Goal: Task Accomplishment & Management: Use online tool/utility

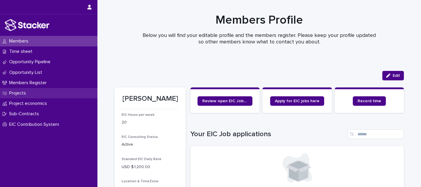
click at [35, 91] on div "Projects" at bounding box center [48, 93] width 97 height 10
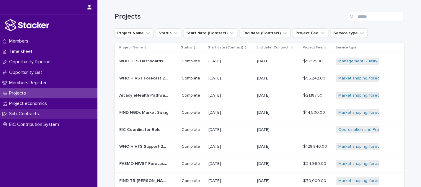
click at [58, 113] on div "Sub-Contracts" at bounding box center [48, 114] width 97 height 10
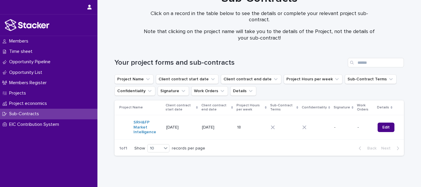
scroll to position [17, 0]
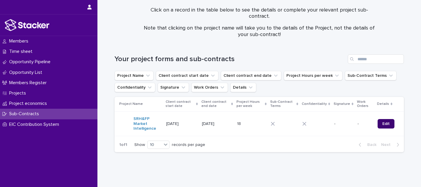
click at [386, 123] on span "Edit" at bounding box center [385, 124] width 7 height 4
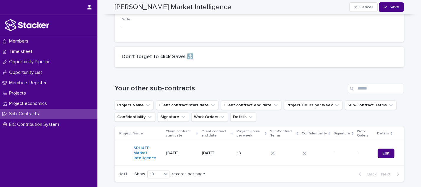
scroll to position [766, 0]
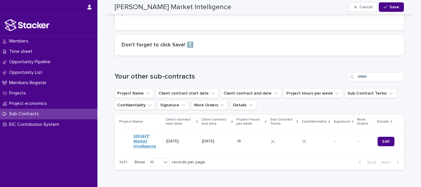
click at [139, 134] on link "SRH&FP Market Intelligence" at bounding box center [147, 141] width 28 height 15
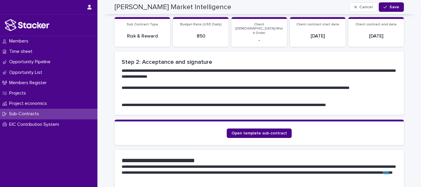
scroll to position [175, 0]
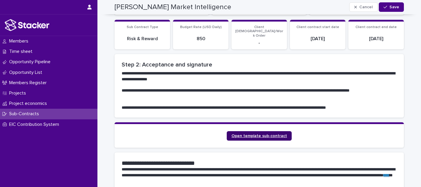
click at [284, 134] on span "Open template sub-contract" at bounding box center [260, 136] width 56 height 4
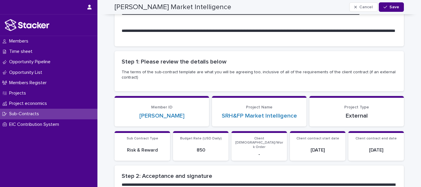
scroll to position [60, 0]
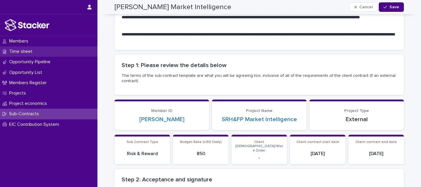
click at [18, 50] on p "Time sheet" at bounding box center [22, 52] width 30 height 6
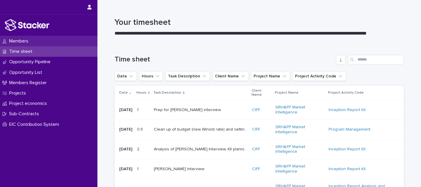
click at [21, 38] on div "Members" at bounding box center [48, 41] width 97 height 10
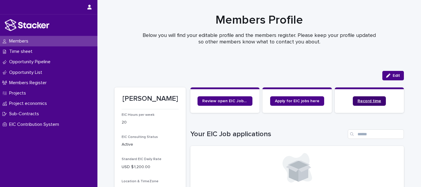
click at [372, 101] on span "Record time" at bounding box center [370, 101] width 24 height 4
